Goal: Check status: Check status

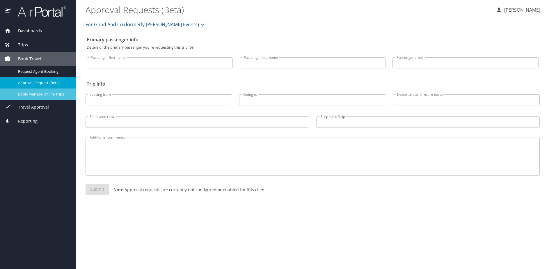
click at [33, 93] on span "Book/Manage Online Trips" at bounding box center [43, 94] width 51 height 6
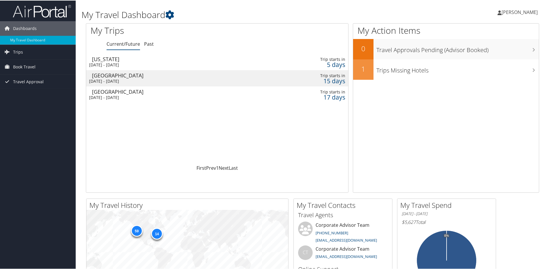
click at [119, 96] on div "[DATE] - [DATE]" at bounding box center [171, 96] width 164 height 5
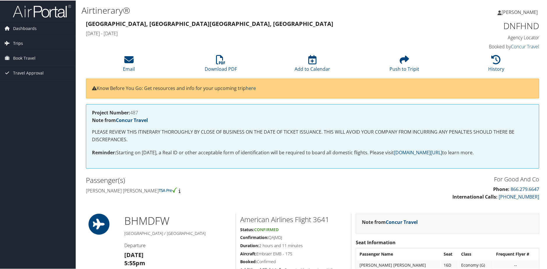
click at [23, 46] on link "Trips" at bounding box center [38, 43] width 76 height 15
click at [29, 53] on link "Current/Future Trips" at bounding box center [38, 54] width 76 height 9
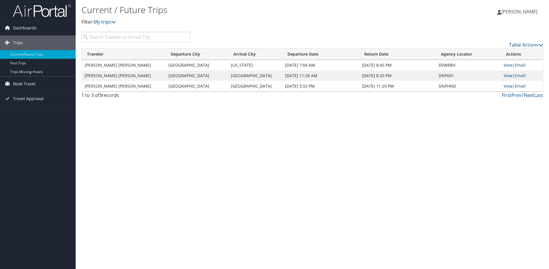
click at [530, 94] on link "Next" at bounding box center [529, 95] width 10 height 6
click at [29, 62] on link "Past Trips" at bounding box center [38, 63] width 76 height 9
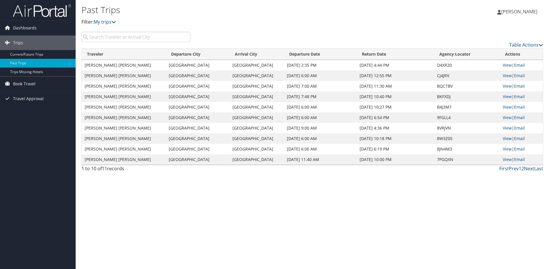
click at [248, 64] on td "San Diego" at bounding box center [257, 65] width 54 height 10
drag, startPoint x: 297, startPoint y: 67, endPoint x: 508, endPoint y: 67, distance: 210.5
click at [528, 66] on tr "CLAIRE ELISE POELWIJK Portland San Diego Sep 8, 2025 2:35 PM Sep 9, 2025 4:44 P…" at bounding box center [313, 65] width 462 height 10
click at [448, 65] on td "D4XR20" at bounding box center [467, 65] width 66 height 10
click at [505, 64] on link "View" at bounding box center [507, 65] width 9 height 6
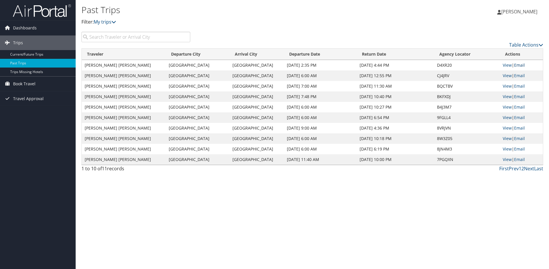
click at [520, 65] on link "Email" at bounding box center [520, 65] width 11 height 6
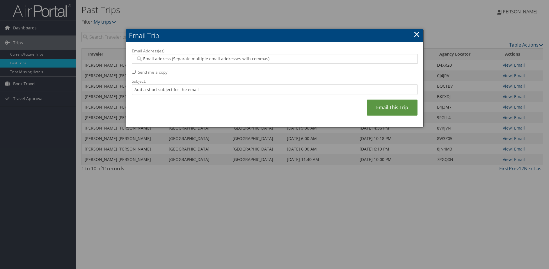
click at [418, 32] on link "×" at bounding box center [417, 34] width 7 height 12
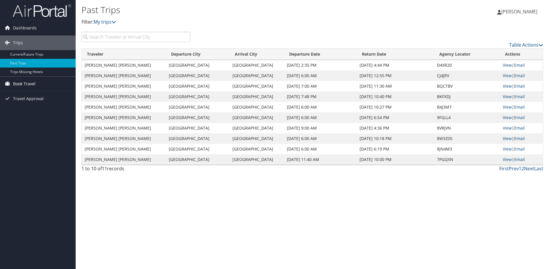
click at [30, 82] on span "Book Travel" at bounding box center [24, 84] width 22 height 15
click at [31, 114] on link "Book/Manage Online Trips" at bounding box center [38, 113] width 76 height 9
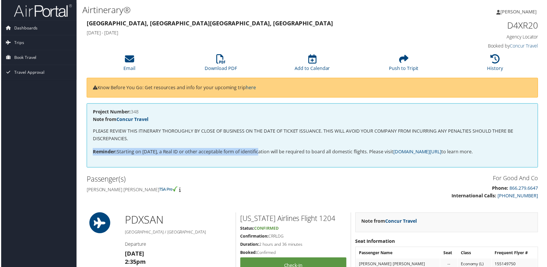
drag, startPoint x: 157, startPoint y: 136, endPoint x: 259, endPoint y: 152, distance: 103.4
click at [259, 152] on div "Project Number: 348 Note from Concur Travel PLEASE REVIEW THIS ITINERARY THOROU…" at bounding box center [312, 136] width 453 height 64
click at [260, 153] on p "Reminder: Starting on [DATE], a Real ID or other acceptable form of identificat…" at bounding box center [312, 152] width 441 height 8
